Goal: Find specific page/section: Find specific page/section

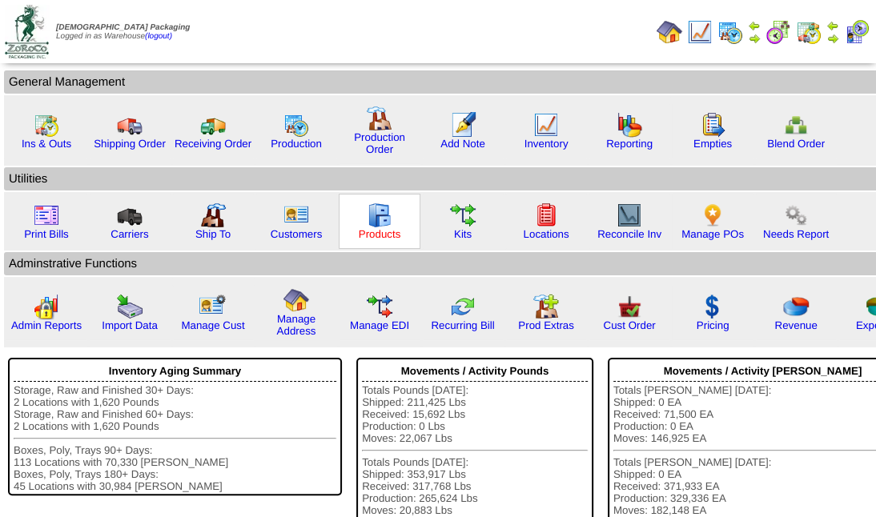
click at [396, 228] on link "Products" at bounding box center [380, 234] width 42 height 12
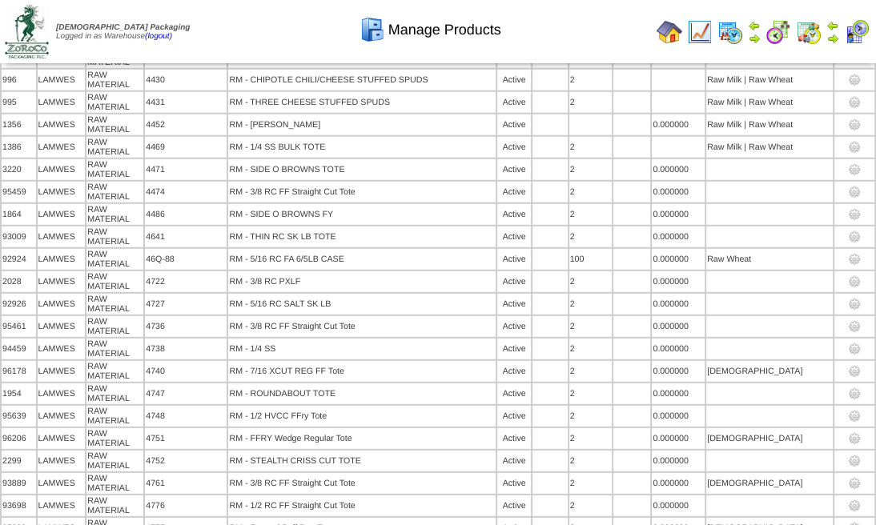
scroll to position [9860, 0]
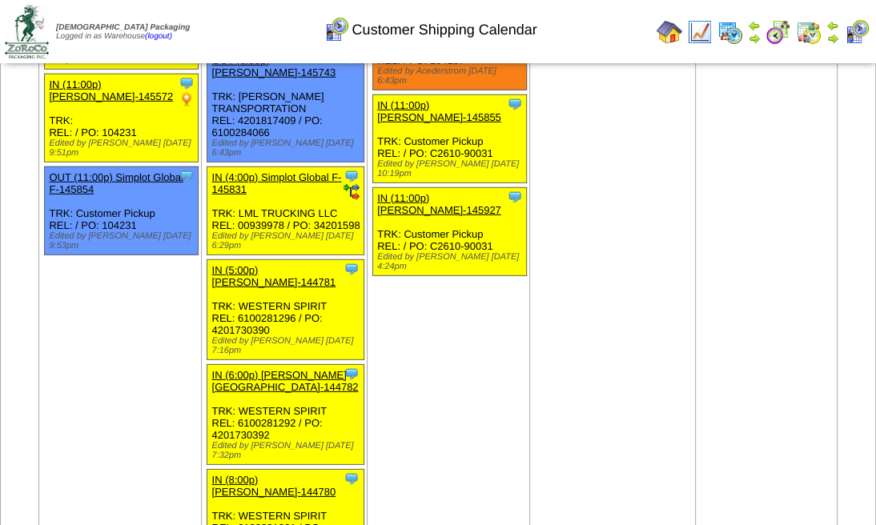
scroll to position [3203, 0]
